Goal: Task Accomplishment & Management: Use online tool/utility

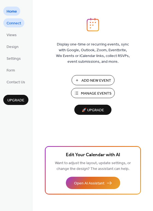
click at [18, 23] on span "Connect" at bounding box center [14, 24] width 15 height 6
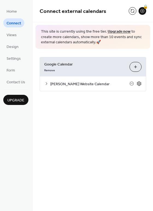
click at [140, 84] on icon at bounding box center [139, 83] width 5 height 5
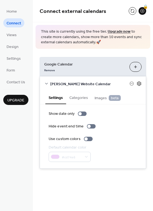
click at [141, 83] on icon at bounding box center [139, 83] width 4 height 4
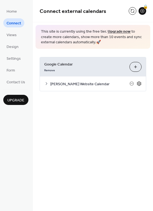
click at [141, 83] on icon at bounding box center [139, 83] width 4 height 4
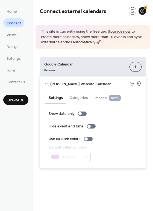
click at [47, 83] on icon at bounding box center [46, 83] width 4 height 4
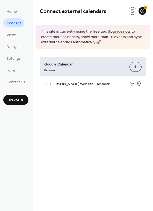
click at [47, 83] on icon at bounding box center [46, 83] width 4 height 4
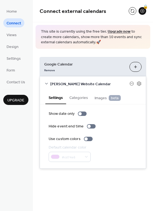
click at [137, 65] on button "Choose Calendars" at bounding box center [136, 67] width 12 height 10
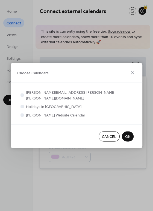
click at [128, 134] on span "OK" at bounding box center [127, 137] width 5 height 6
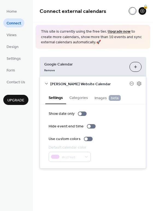
click at [134, 65] on button "Choose Calendars" at bounding box center [136, 67] width 12 height 10
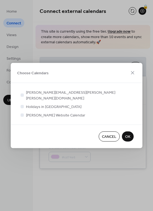
click at [129, 134] on span "OK" at bounding box center [127, 137] width 5 height 6
